Goal: Task Accomplishment & Management: Use online tool/utility

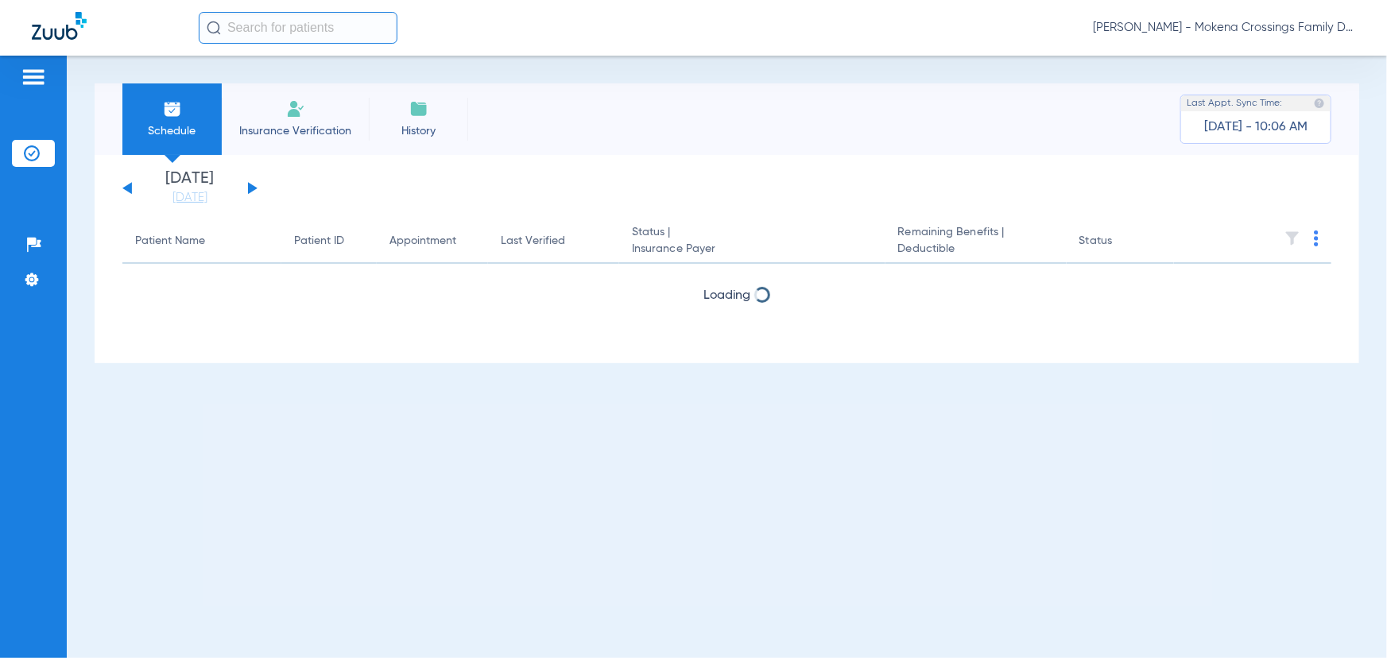
click at [294, 25] on input "text" at bounding box center [298, 28] width 199 height 32
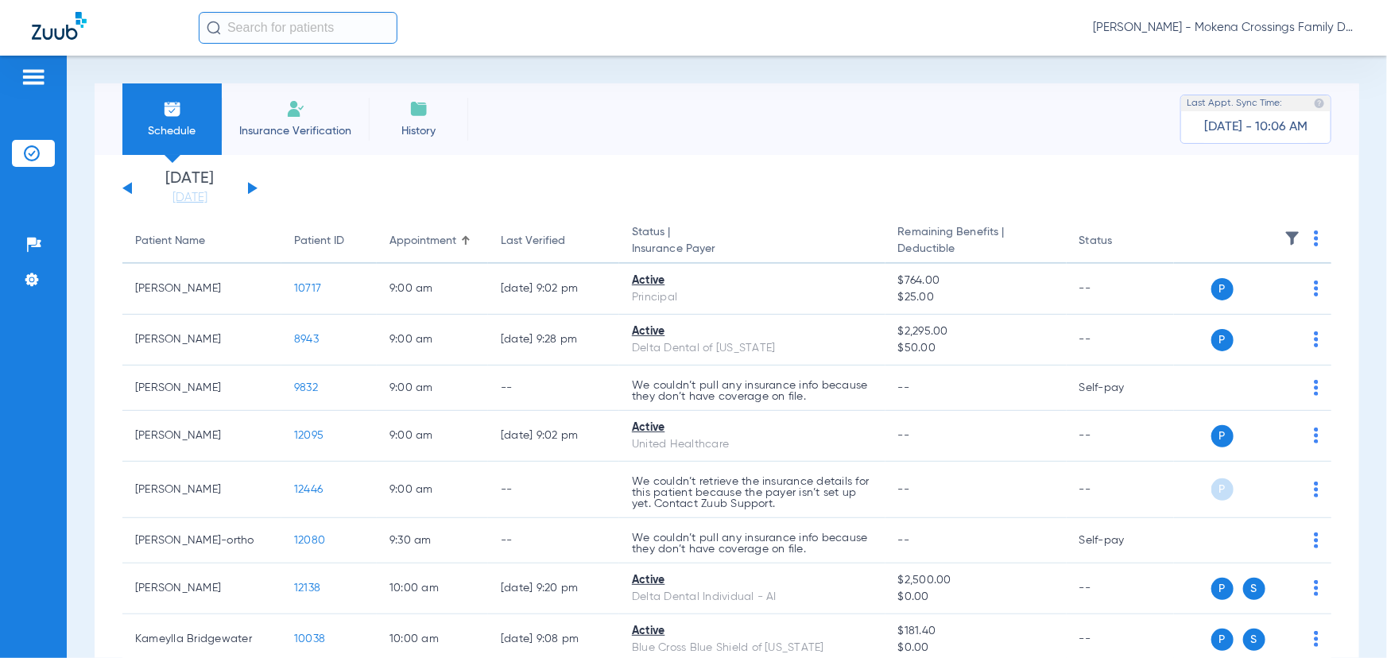
click at [1272, 34] on span "[PERSON_NAME] - Mokena Crossings Family Dental" at bounding box center [1224, 28] width 262 height 16
click at [1270, 56] on span "Account Selection" at bounding box center [1295, 56] width 89 height 11
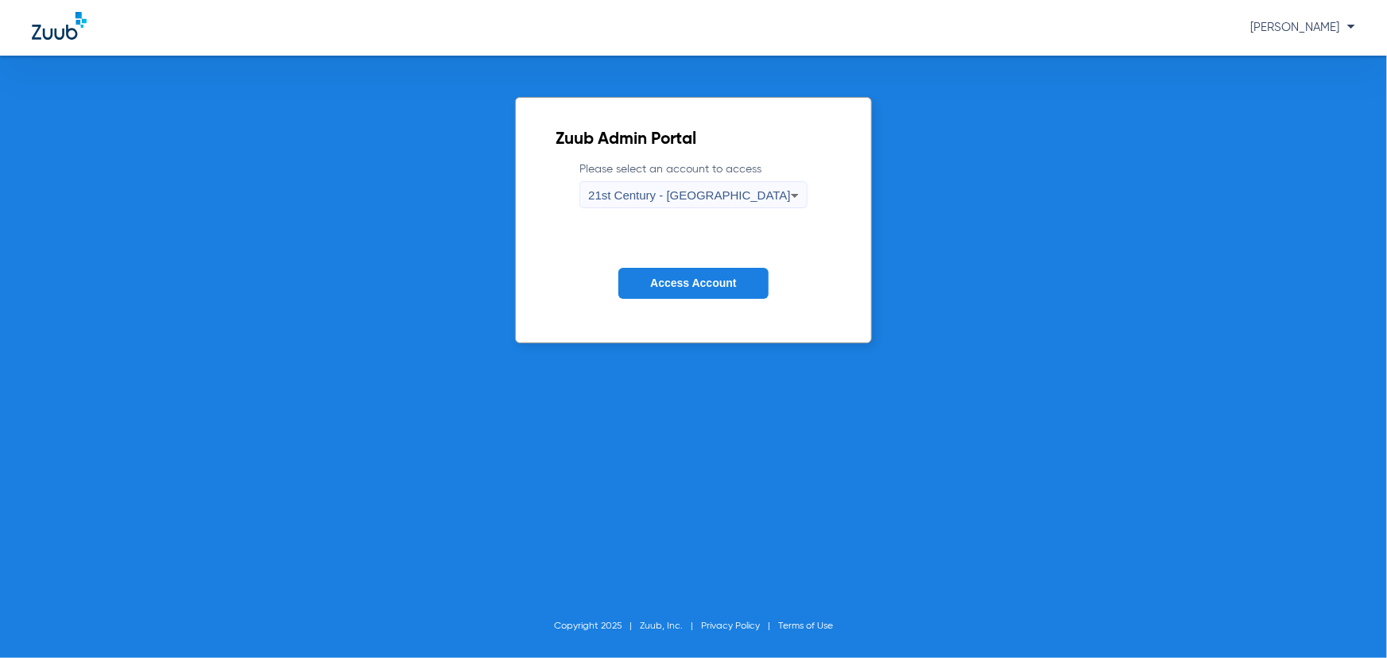
click at [668, 193] on span "21st Century - [GEOGRAPHIC_DATA]" at bounding box center [689, 195] width 203 height 14
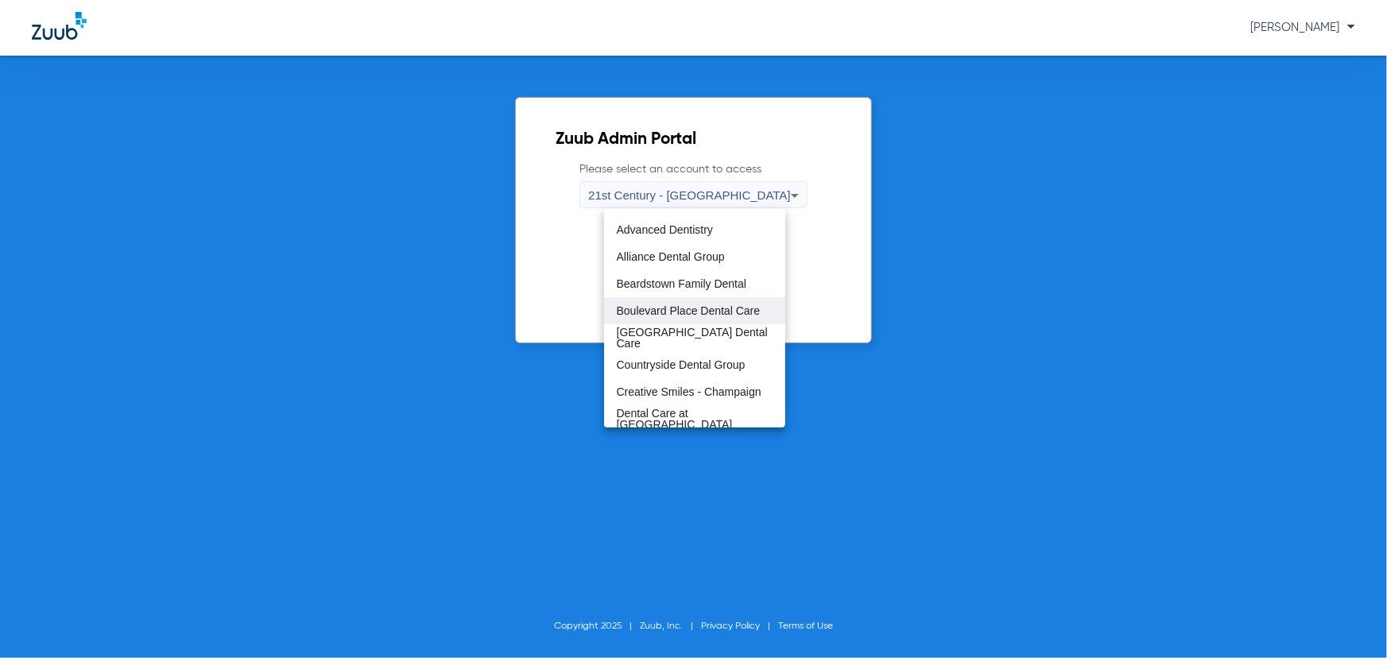
scroll to position [72, 0]
click at [645, 288] on span "Boulevard Place Dental Care" at bounding box center [689, 286] width 144 height 11
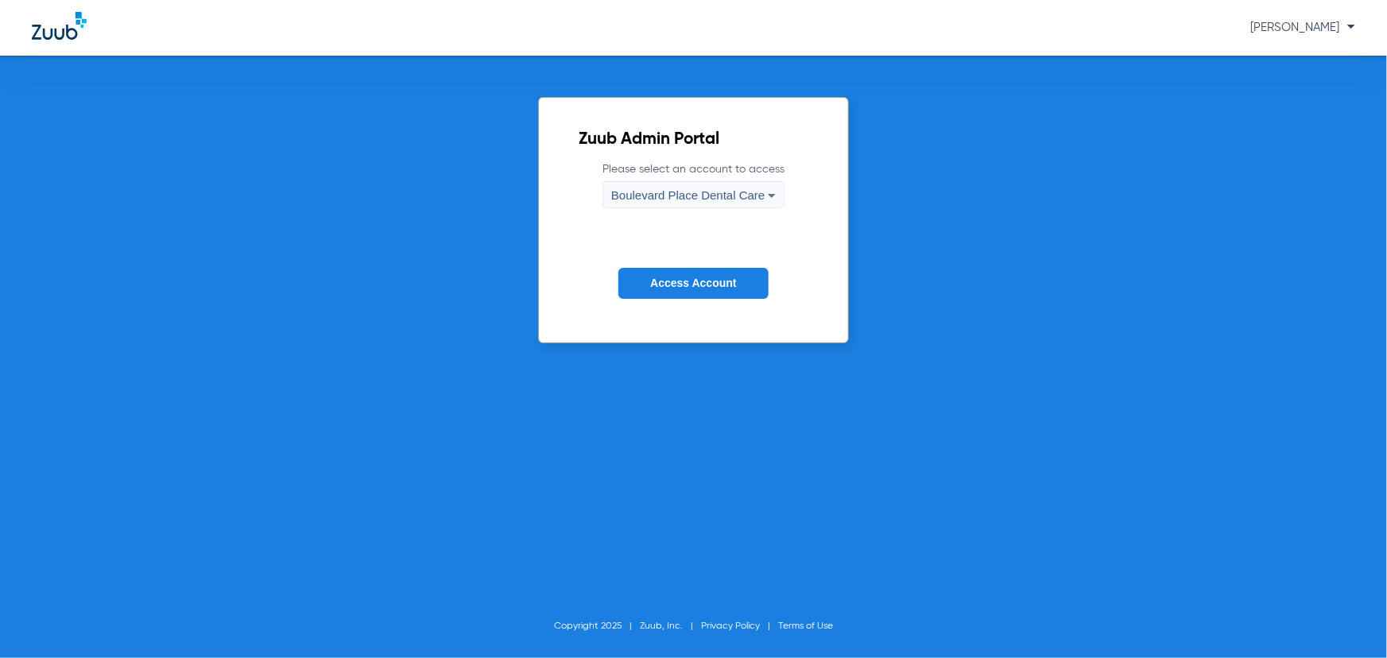
click at [739, 284] on button "Access Account" at bounding box center [692, 283] width 149 height 31
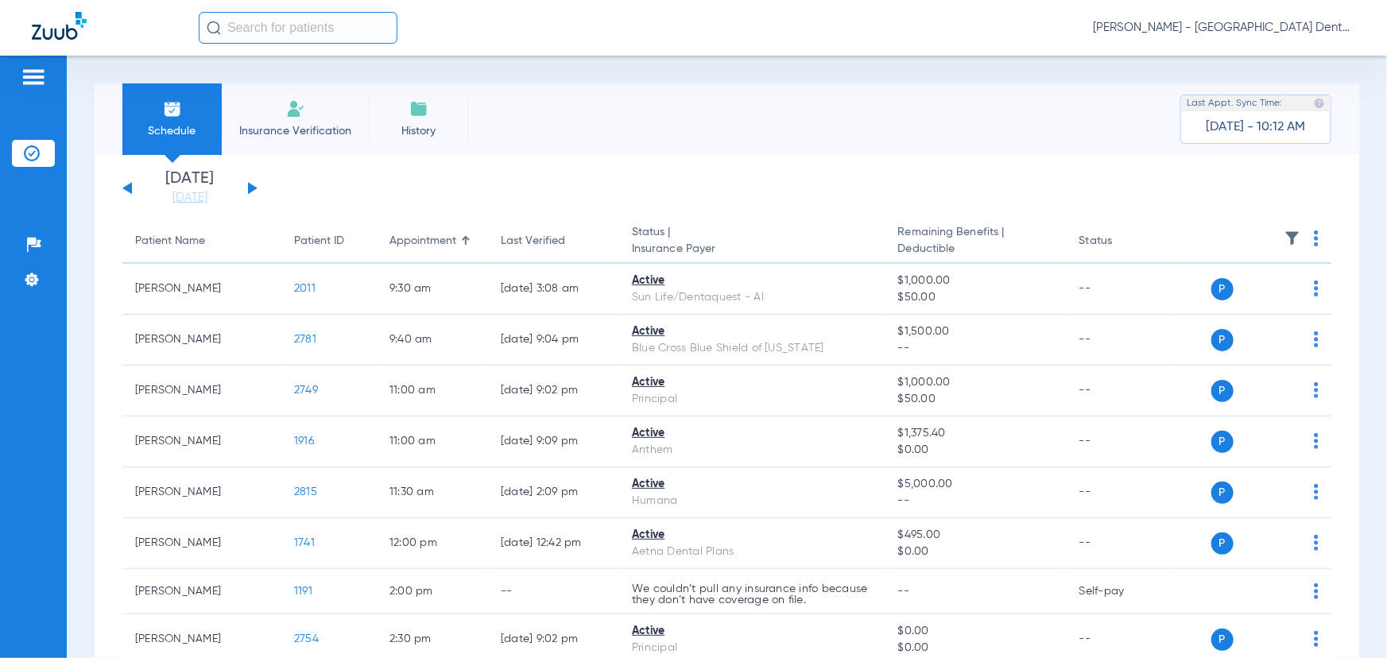
click at [281, 29] on input "text" at bounding box center [298, 28] width 199 height 32
type input "a"
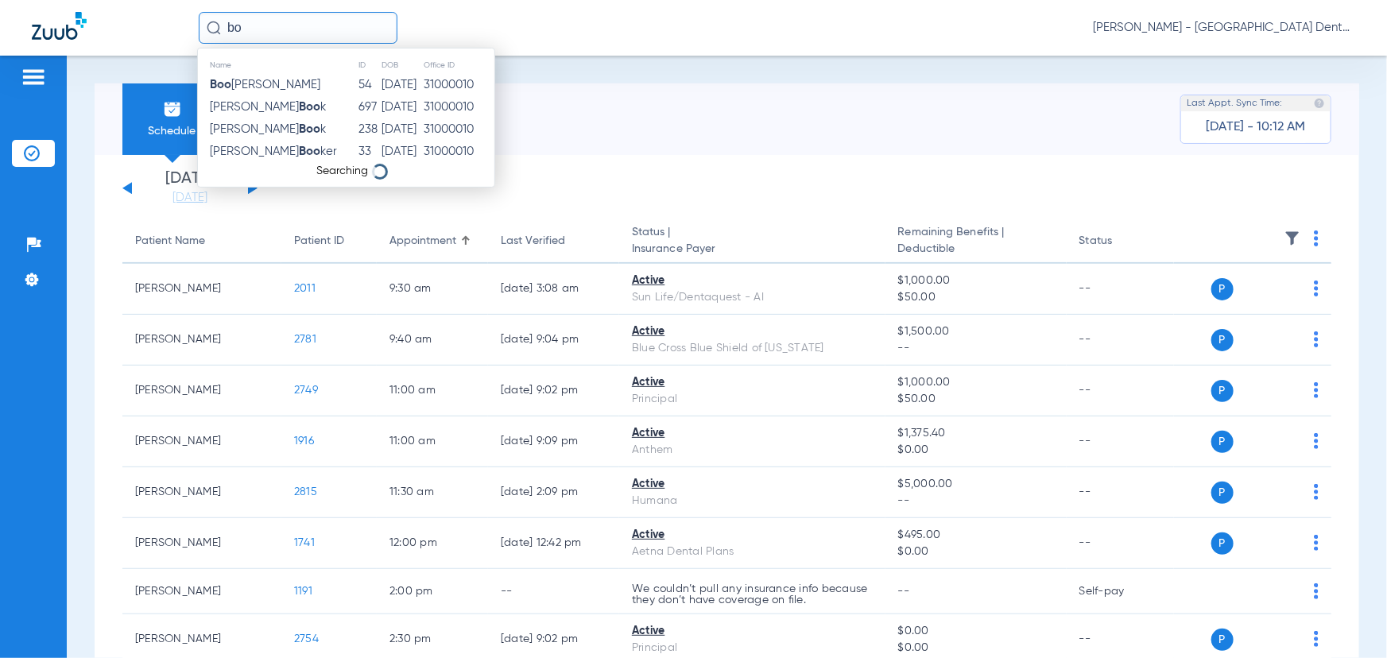
type input "b"
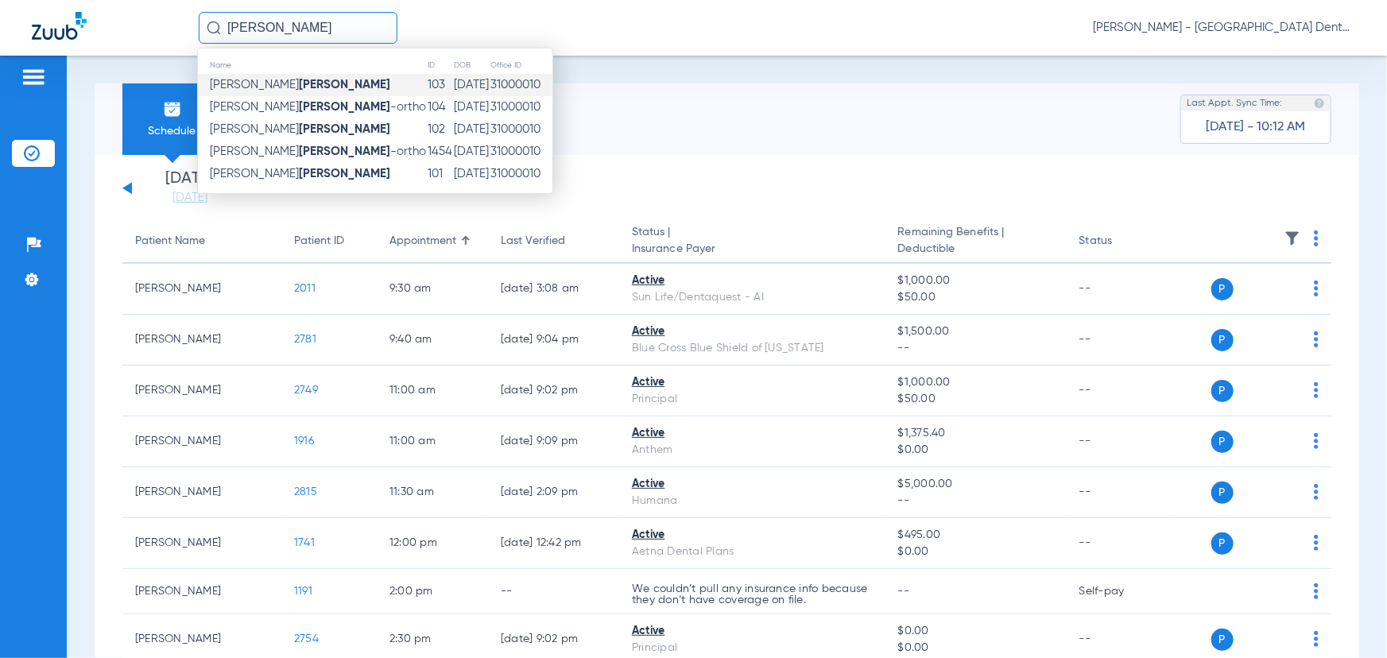
type input "[PERSON_NAME]"
click at [302, 81] on strong "[PERSON_NAME]" at bounding box center [344, 85] width 91 height 12
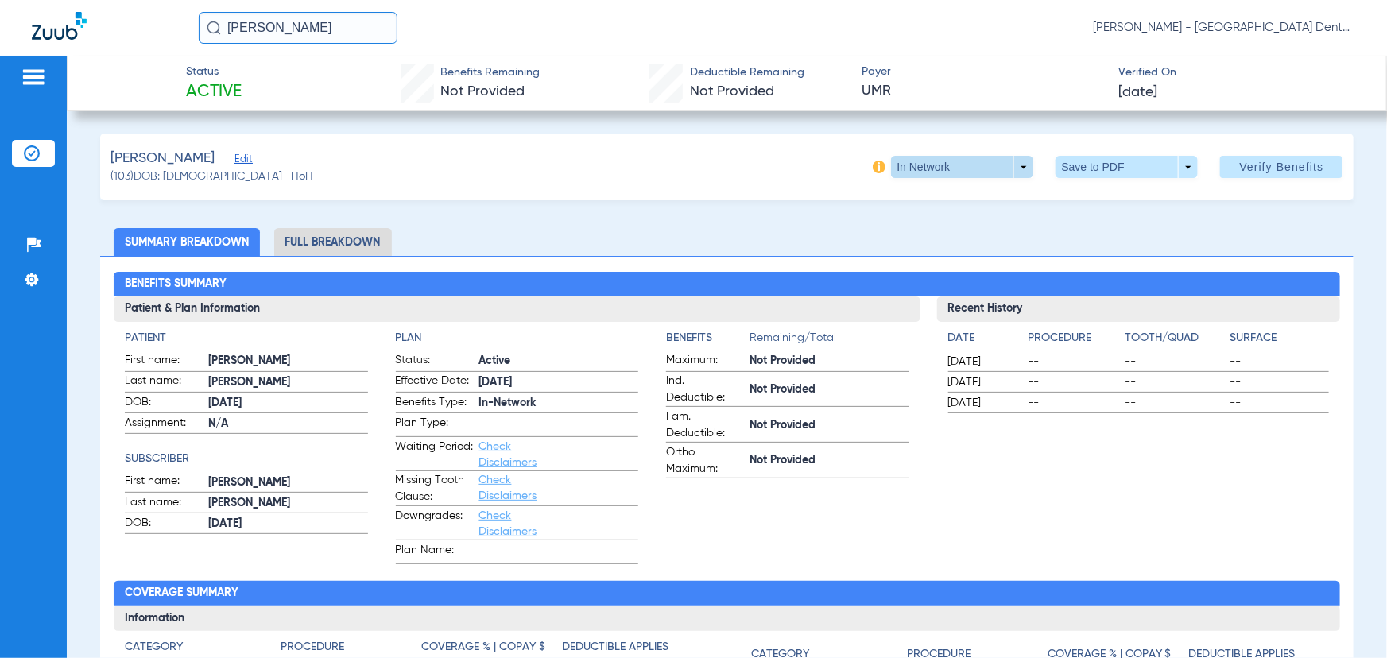
click at [958, 169] on span at bounding box center [962, 167] width 38 height 38
click at [956, 225] on span "Out of Network" at bounding box center [932, 230] width 74 height 11
click at [969, 163] on span at bounding box center [962, 167] width 38 height 38
click at [943, 206] on button "In Network" at bounding box center [931, 199] width 99 height 32
